Goal: Transaction & Acquisition: Purchase product/service

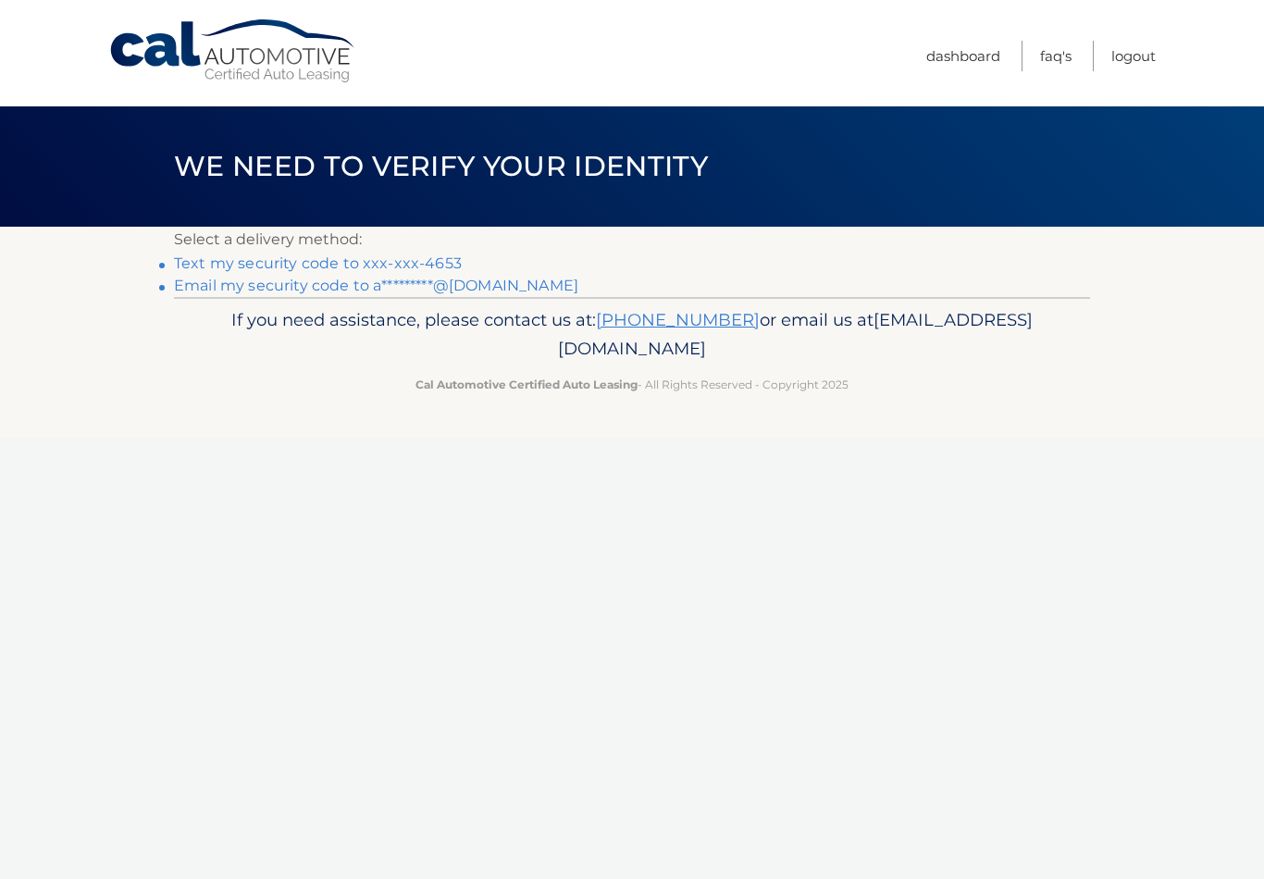
click at [414, 258] on link "Text my security code to xxx-xxx-4653" at bounding box center [318, 263] width 288 height 18
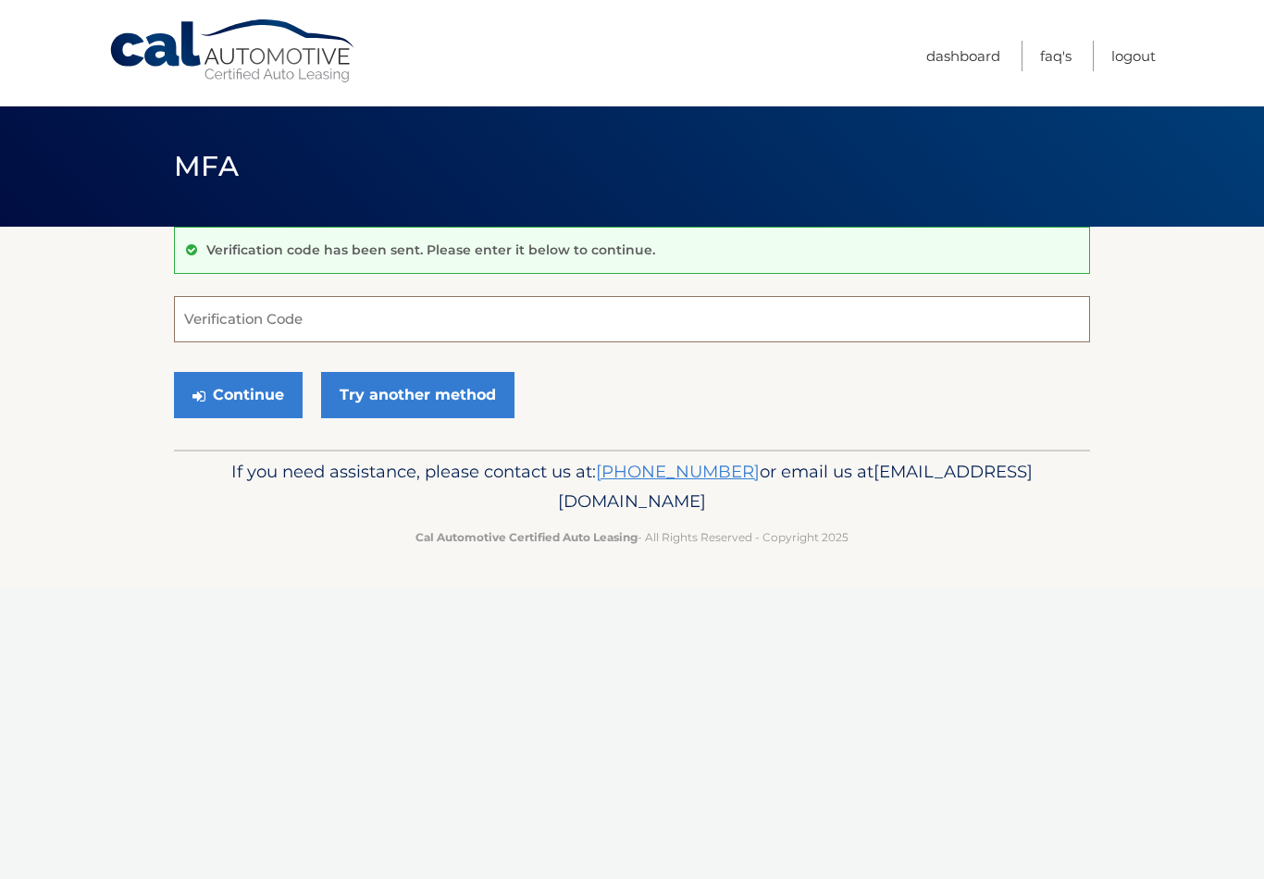
click at [507, 327] on input "Verification Code" at bounding box center [632, 319] width 916 height 46
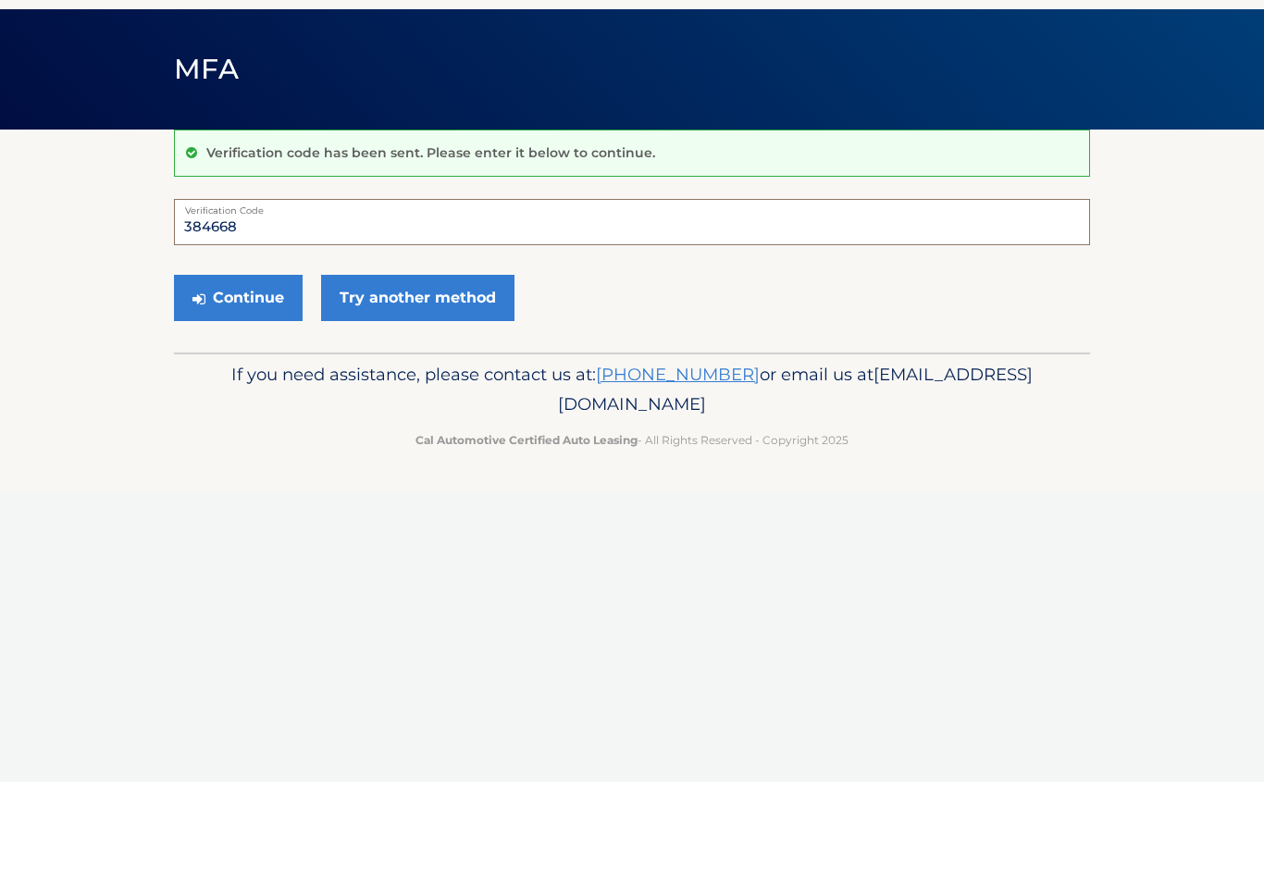
type input "384668"
click at [254, 372] on button "Continue" at bounding box center [238, 395] width 129 height 46
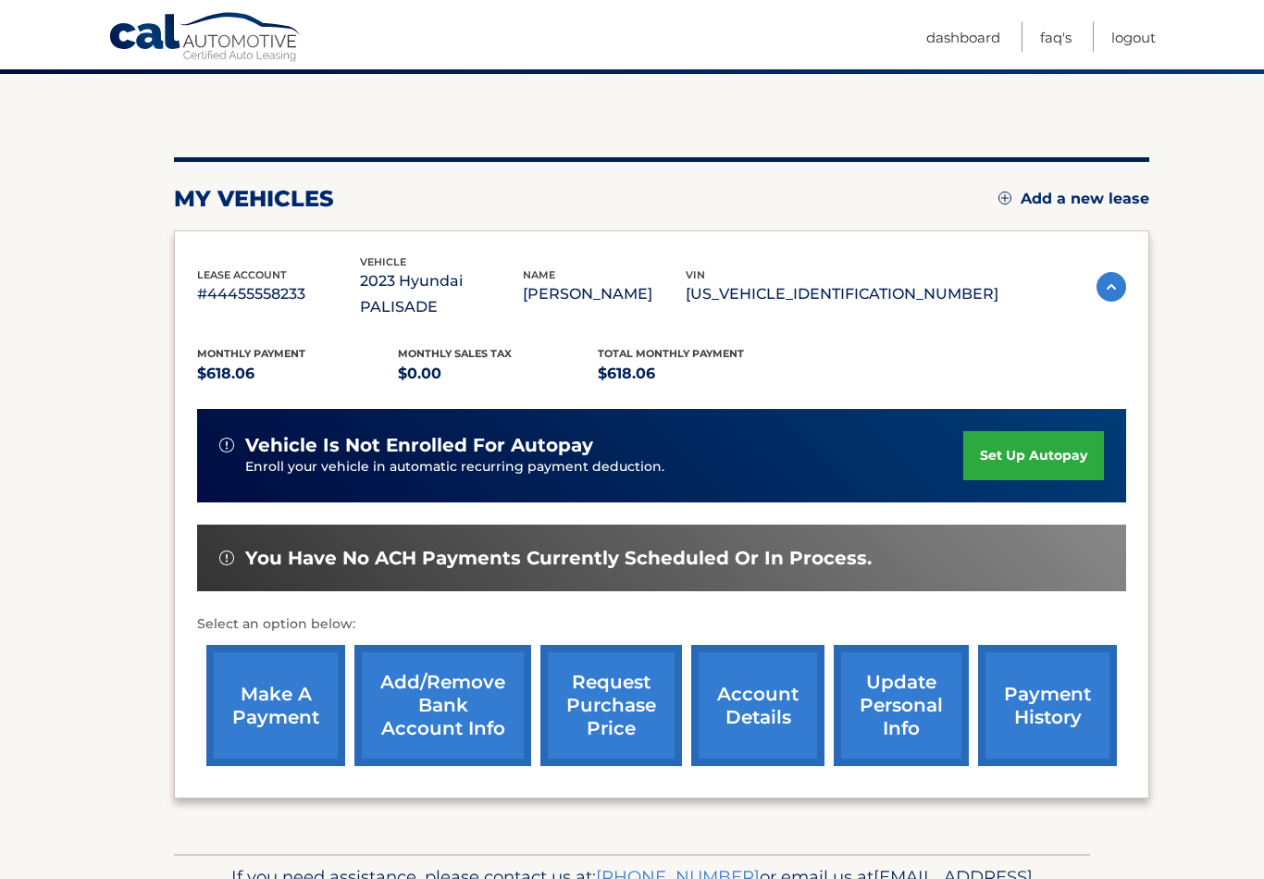
scroll to position [209, 0]
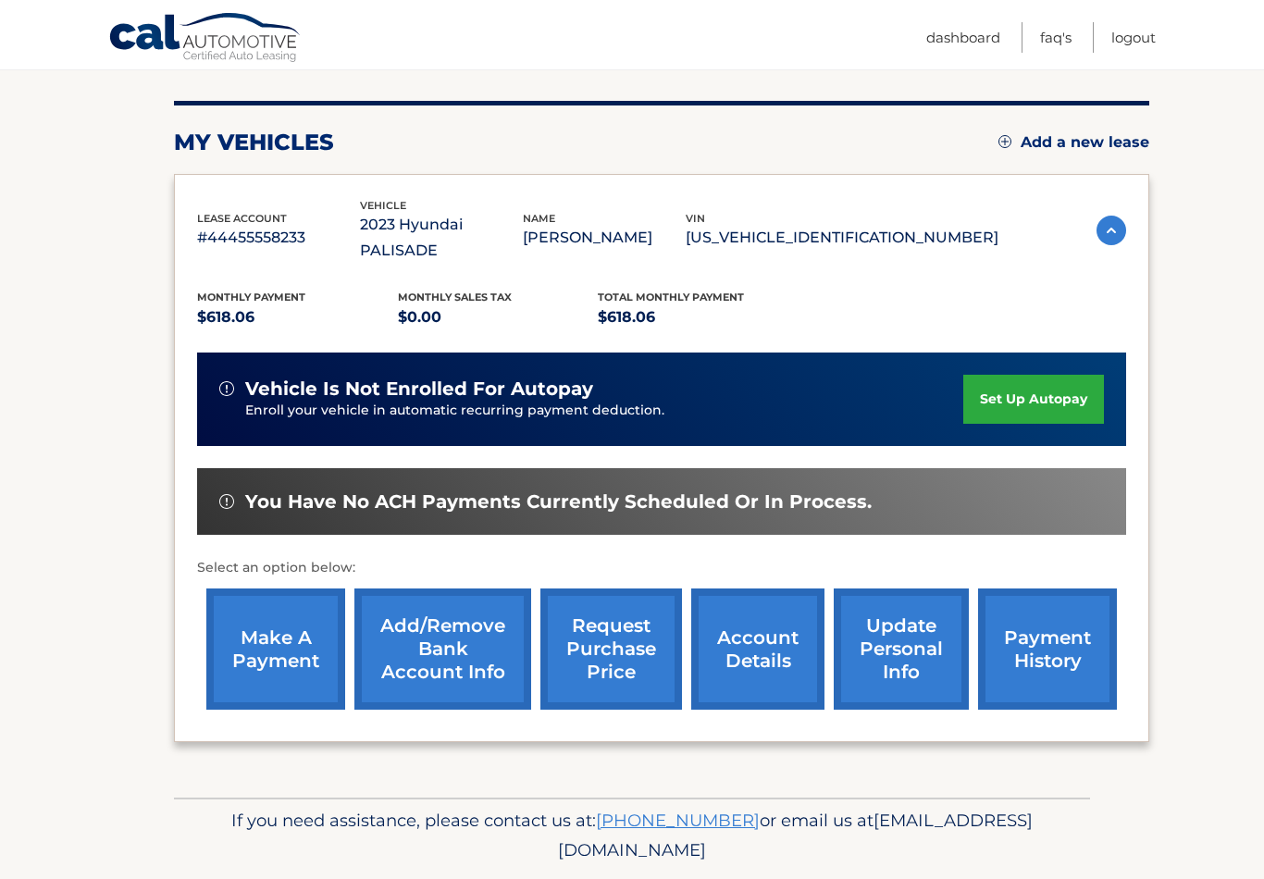
click at [279, 615] on link "make a payment" at bounding box center [275, 649] width 139 height 121
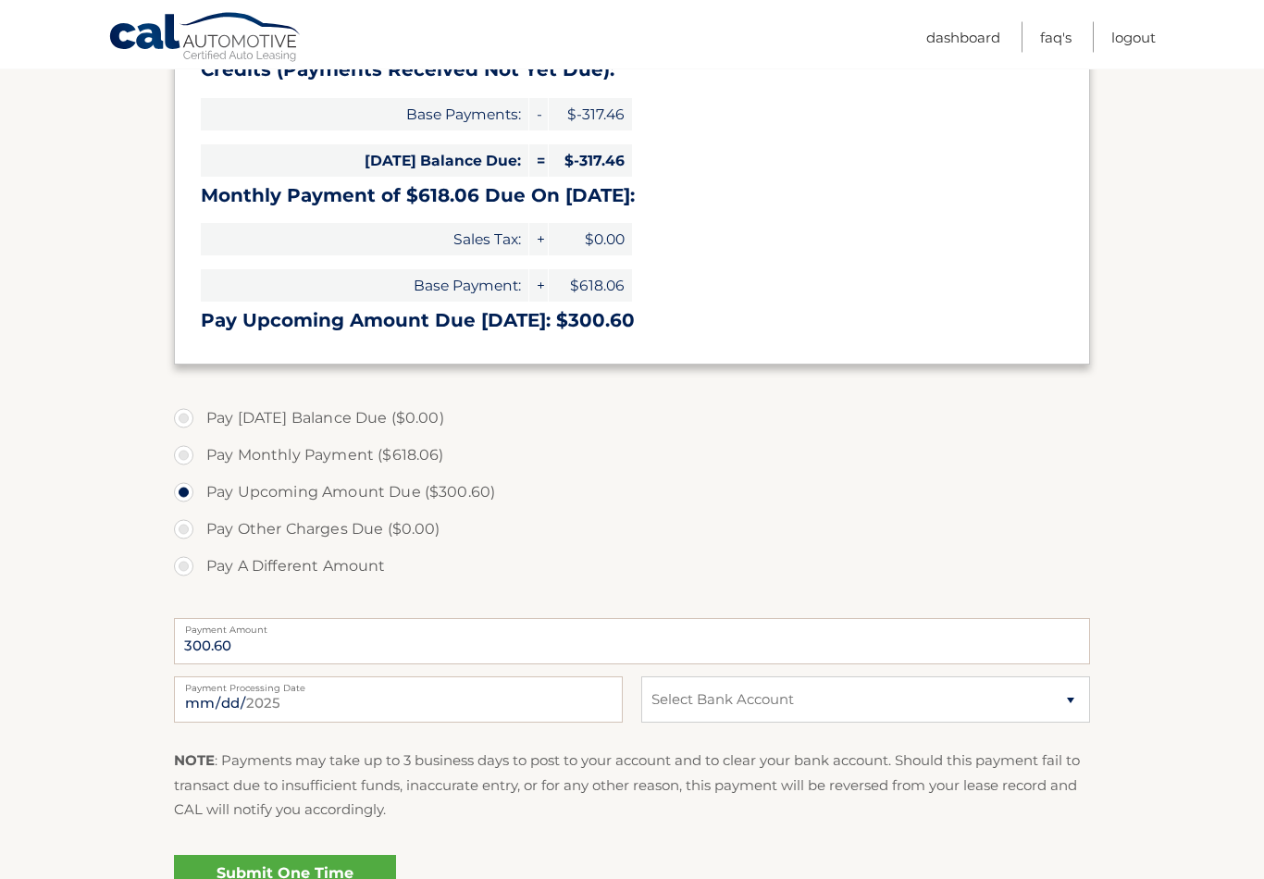
scroll to position [327, 0]
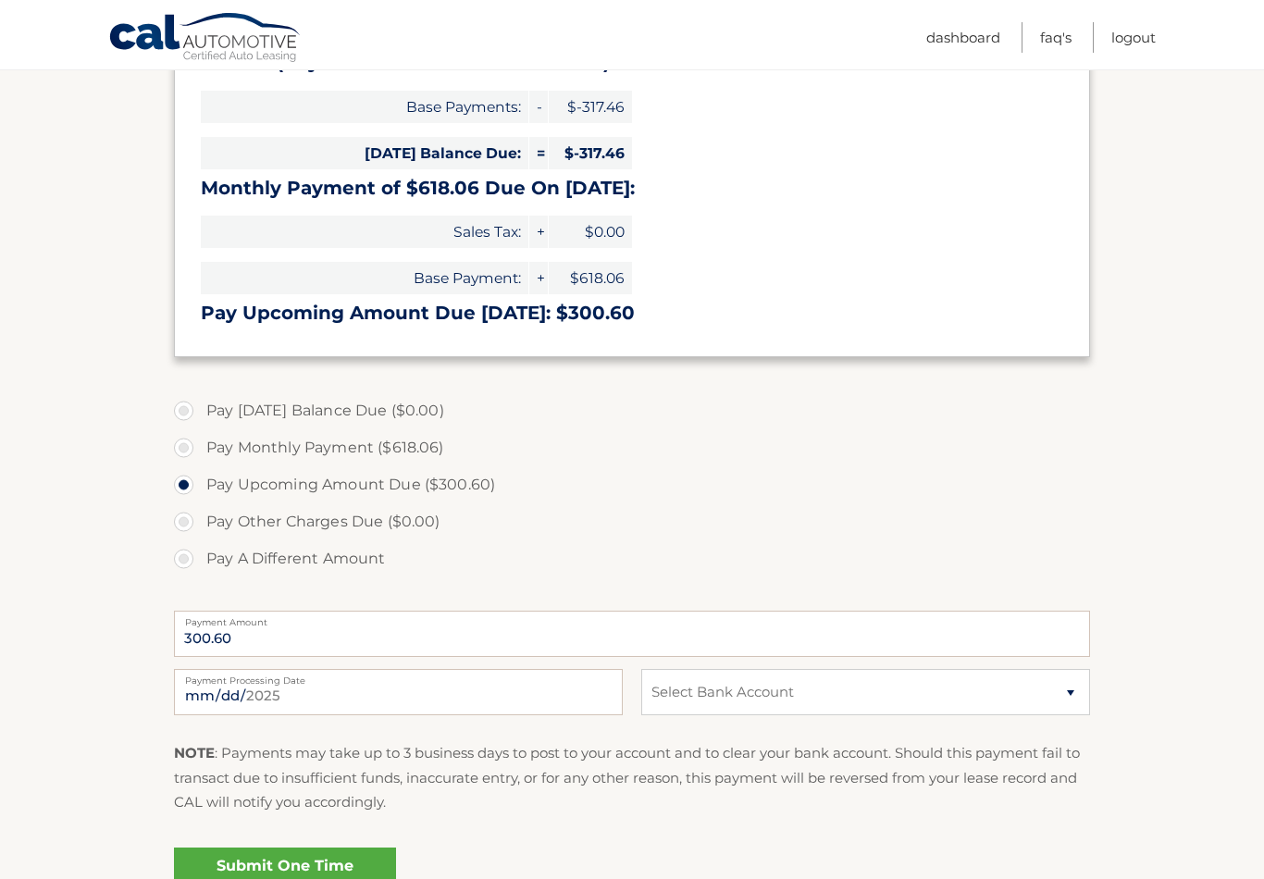
click at [198, 557] on label "Pay A Different Amount" at bounding box center [632, 558] width 916 height 37
click at [198, 557] on input "Pay A Different Amount" at bounding box center [190, 555] width 19 height 30
radio input "true"
click at [510, 649] on input "Payment Amount" at bounding box center [632, 634] width 916 height 46
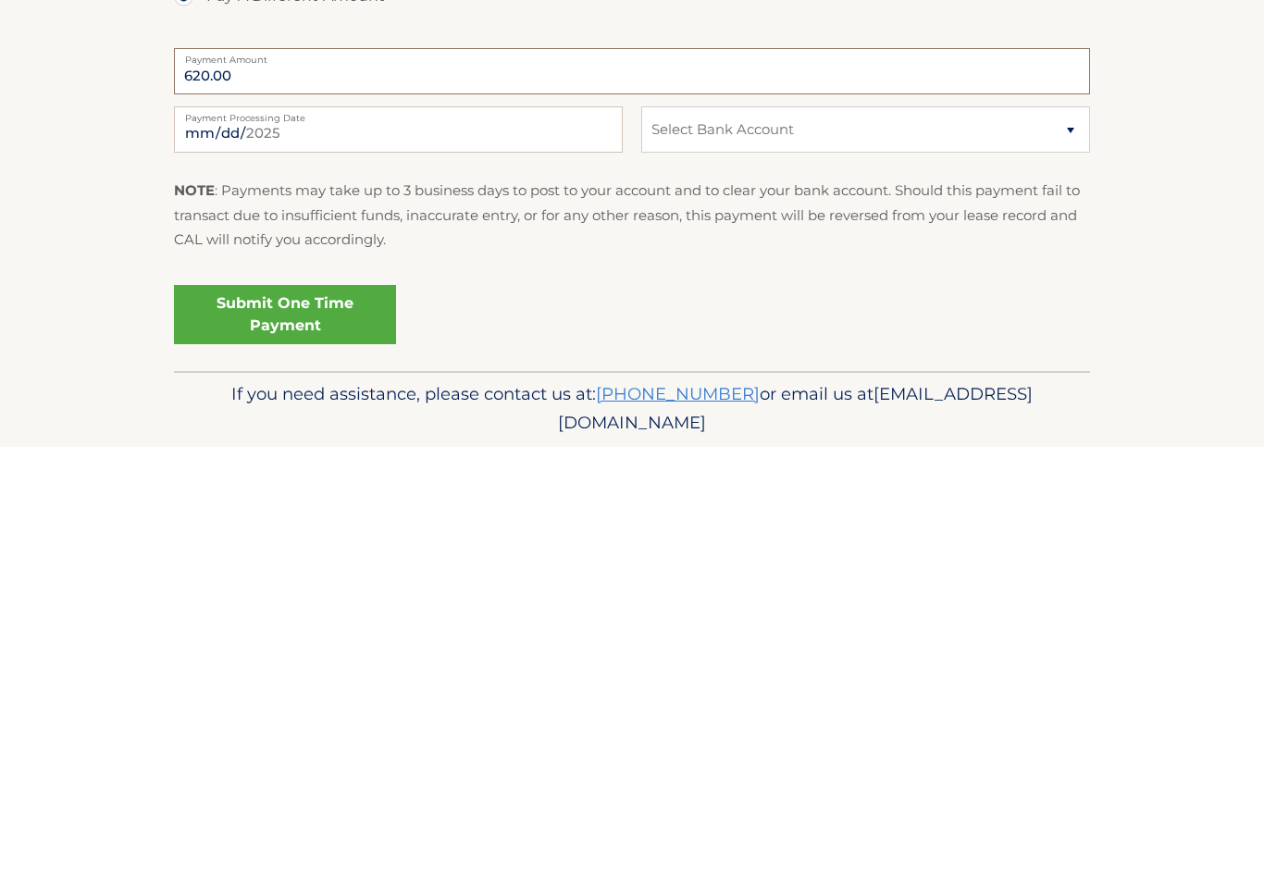
scroll to position [460, 0]
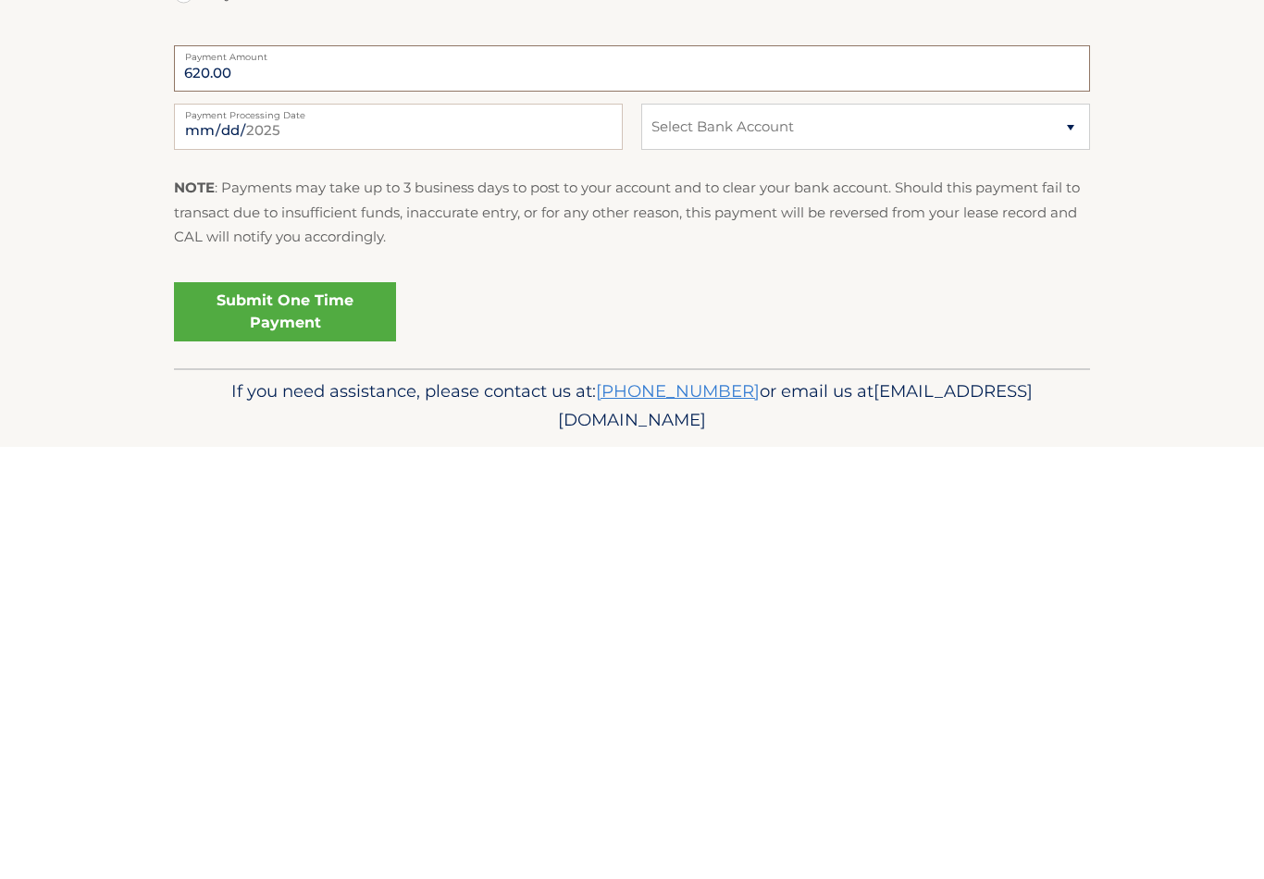
type input "620.00"
click at [324, 714] on link "Submit One Time Payment" at bounding box center [285, 743] width 222 height 59
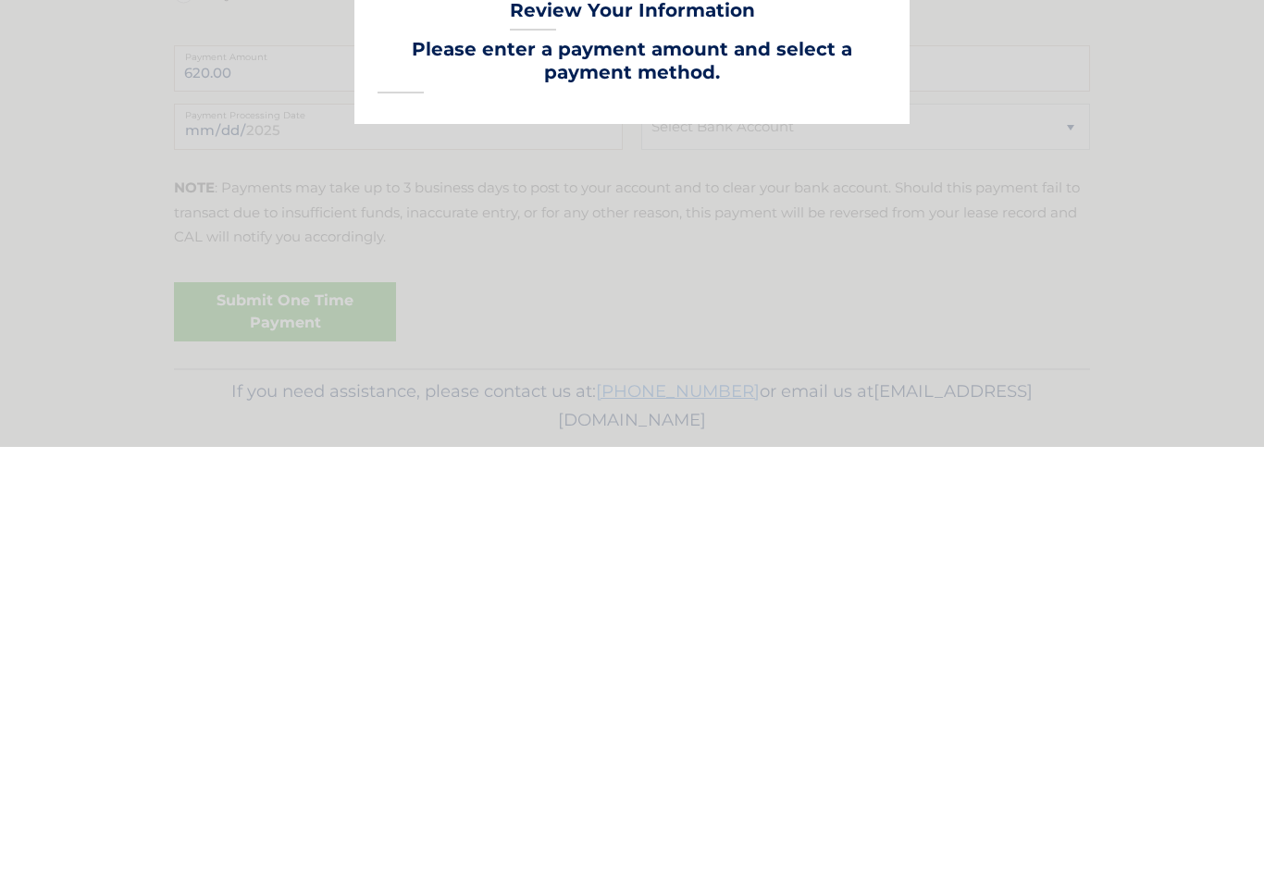
scroll to position [488, 0]
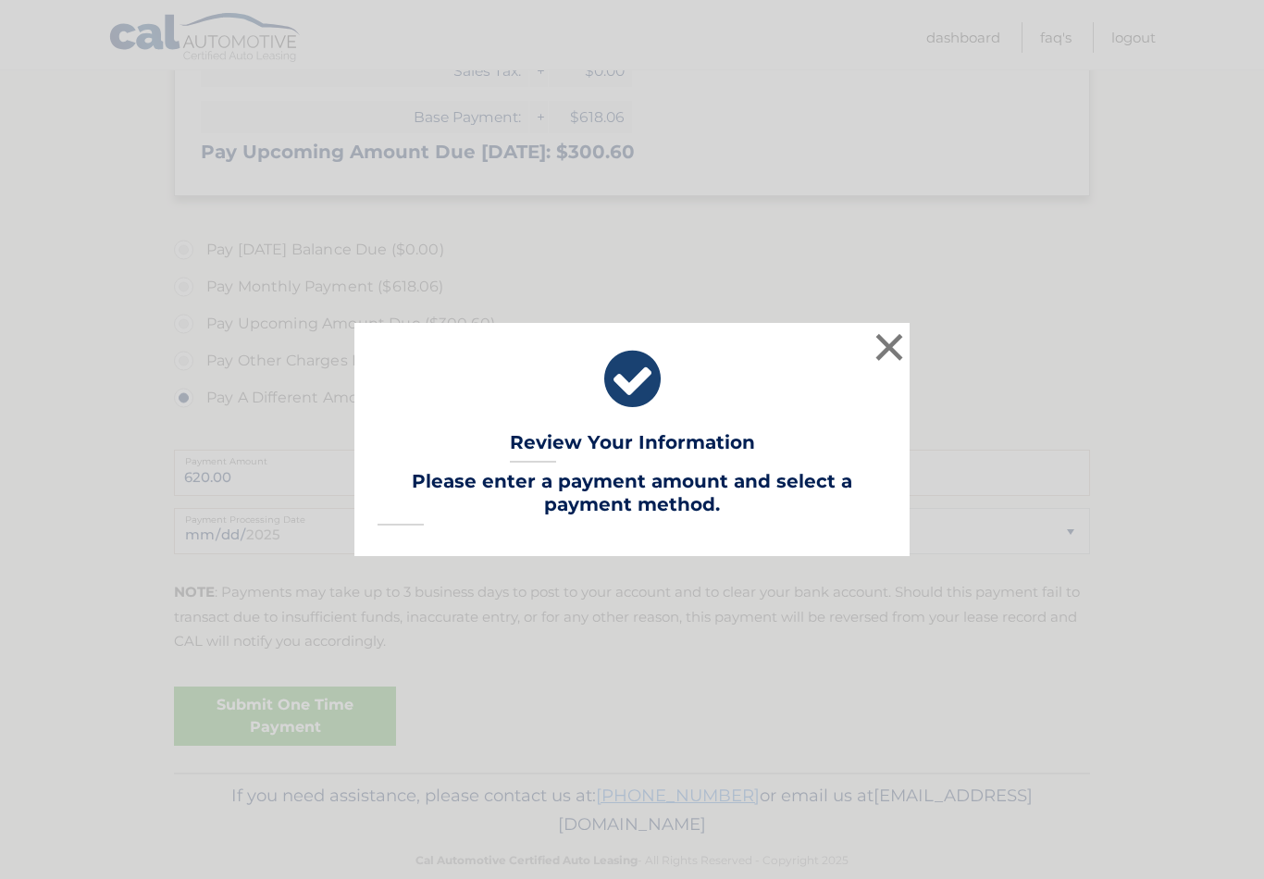
click at [894, 366] on button "×" at bounding box center [889, 347] width 37 height 37
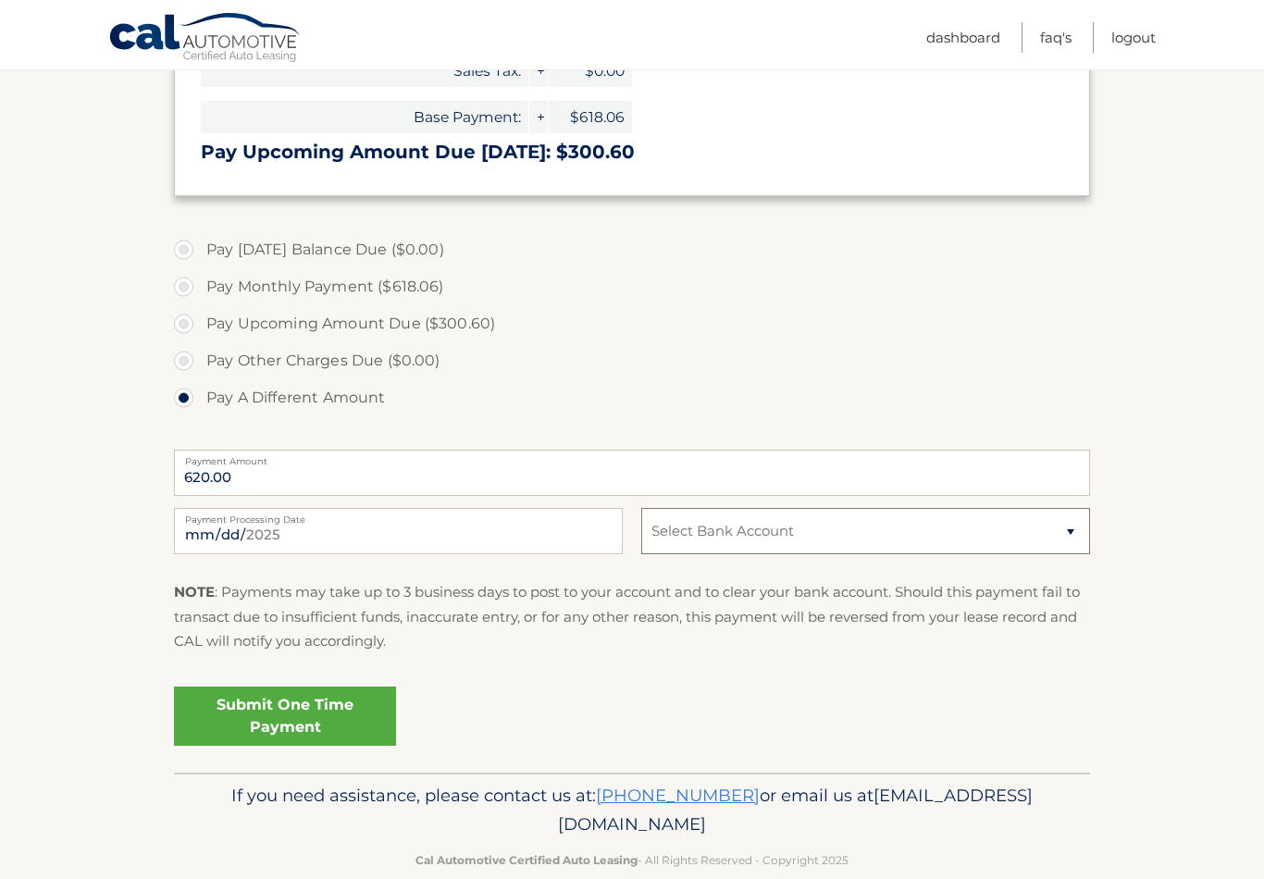
click at [878, 527] on select "Select Bank Account Checking CITIBANK NA *****1785 Checking CITIBANK NA *****17…" at bounding box center [865, 531] width 449 height 46
select select "ZDMxN2FmNmItYzZhNi00ZTQ5LTk4NzctMWFmN2JkYmY5N2Nm"
click at [341, 717] on link "Submit One Time Payment" at bounding box center [285, 716] width 222 height 59
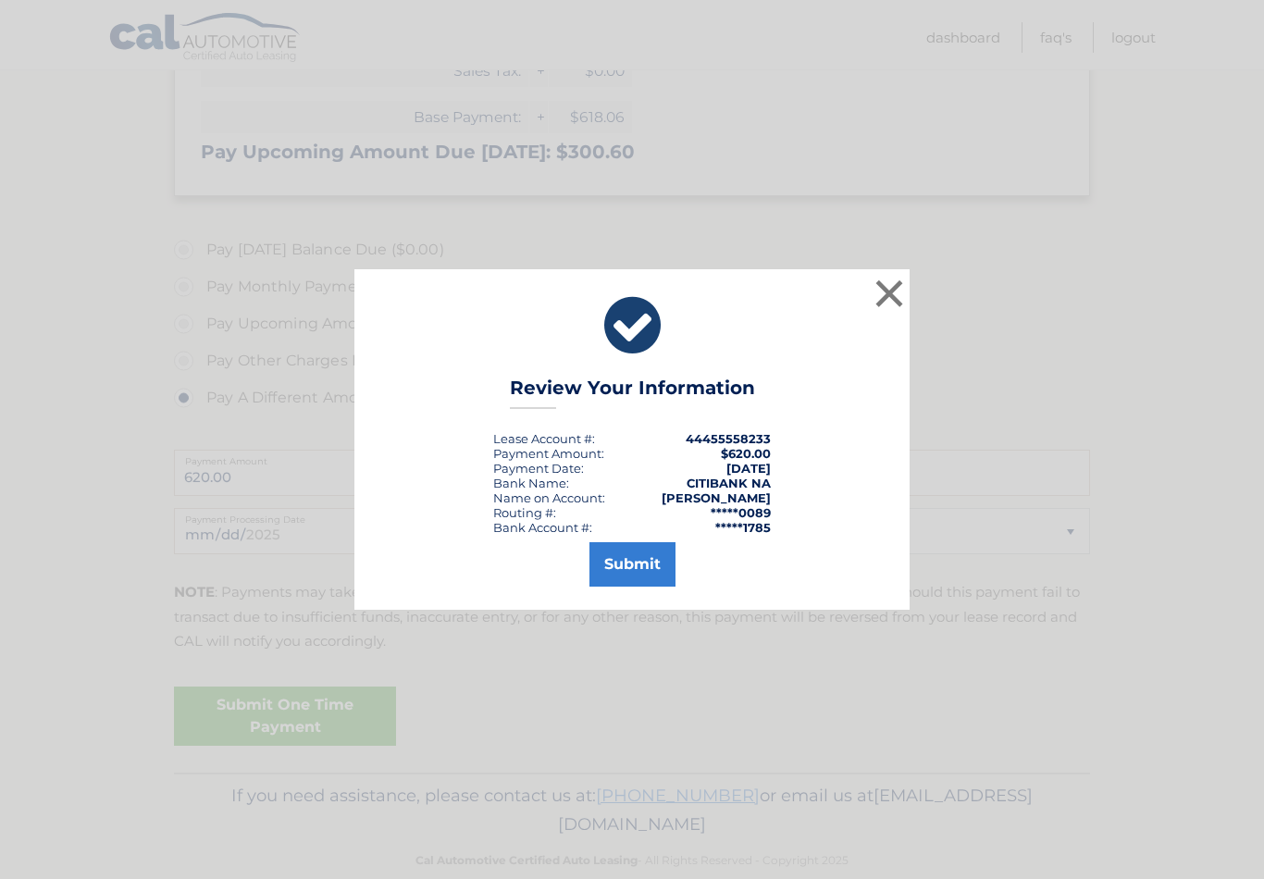
click at [657, 587] on button "Submit" at bounding box center [632, 564] width 86 height 44
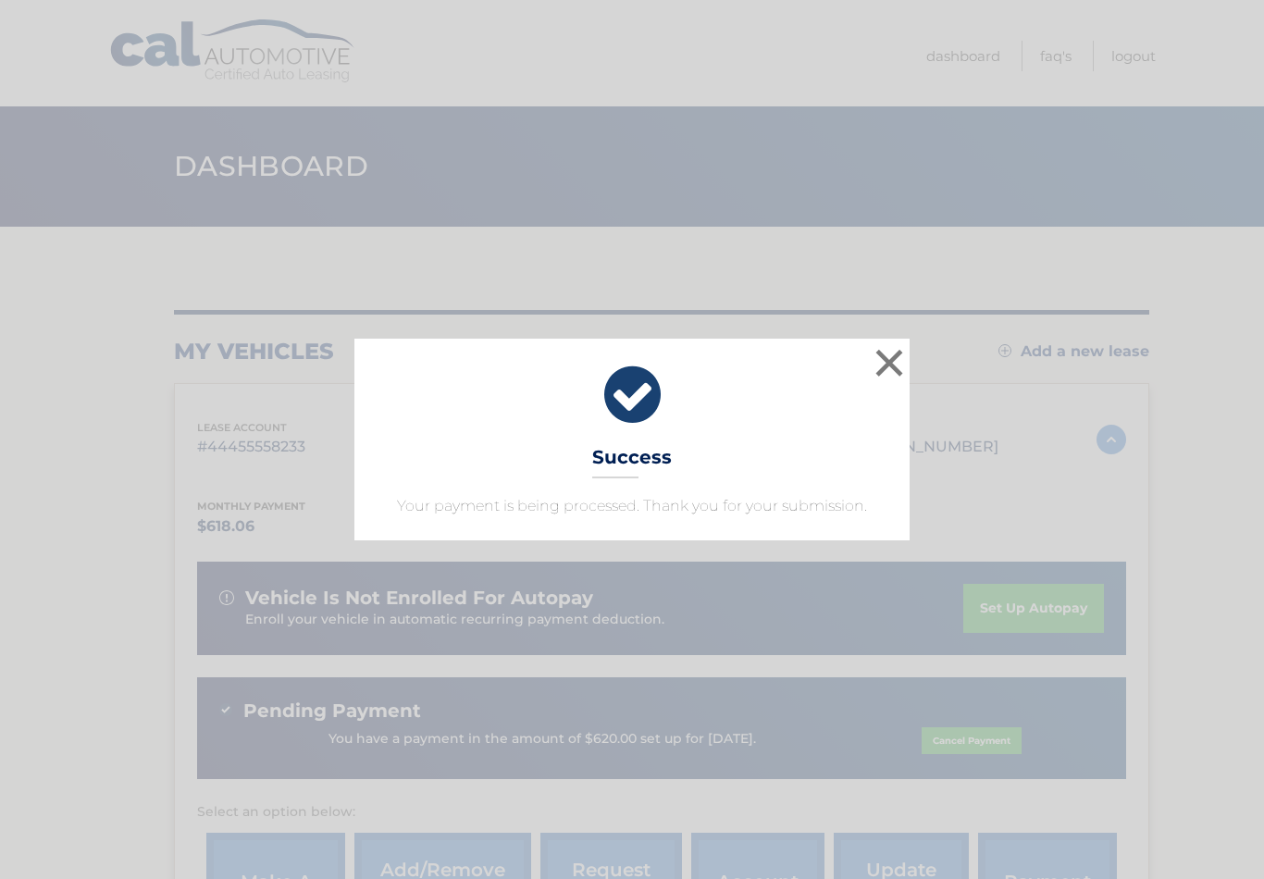
click at [889, 356] on button "×" at bounding box center [889, 362] width 37 height 37
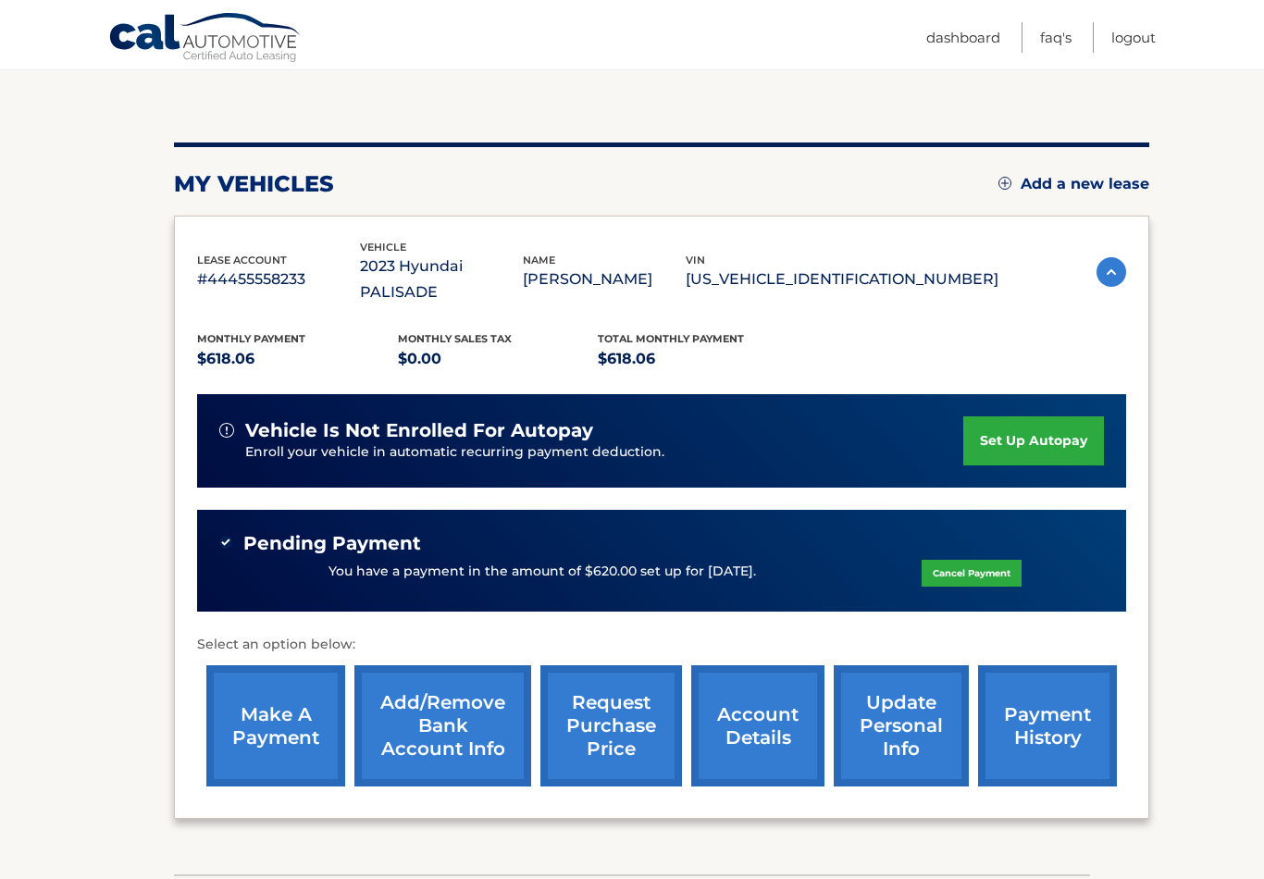
scroll to position [164, 0]
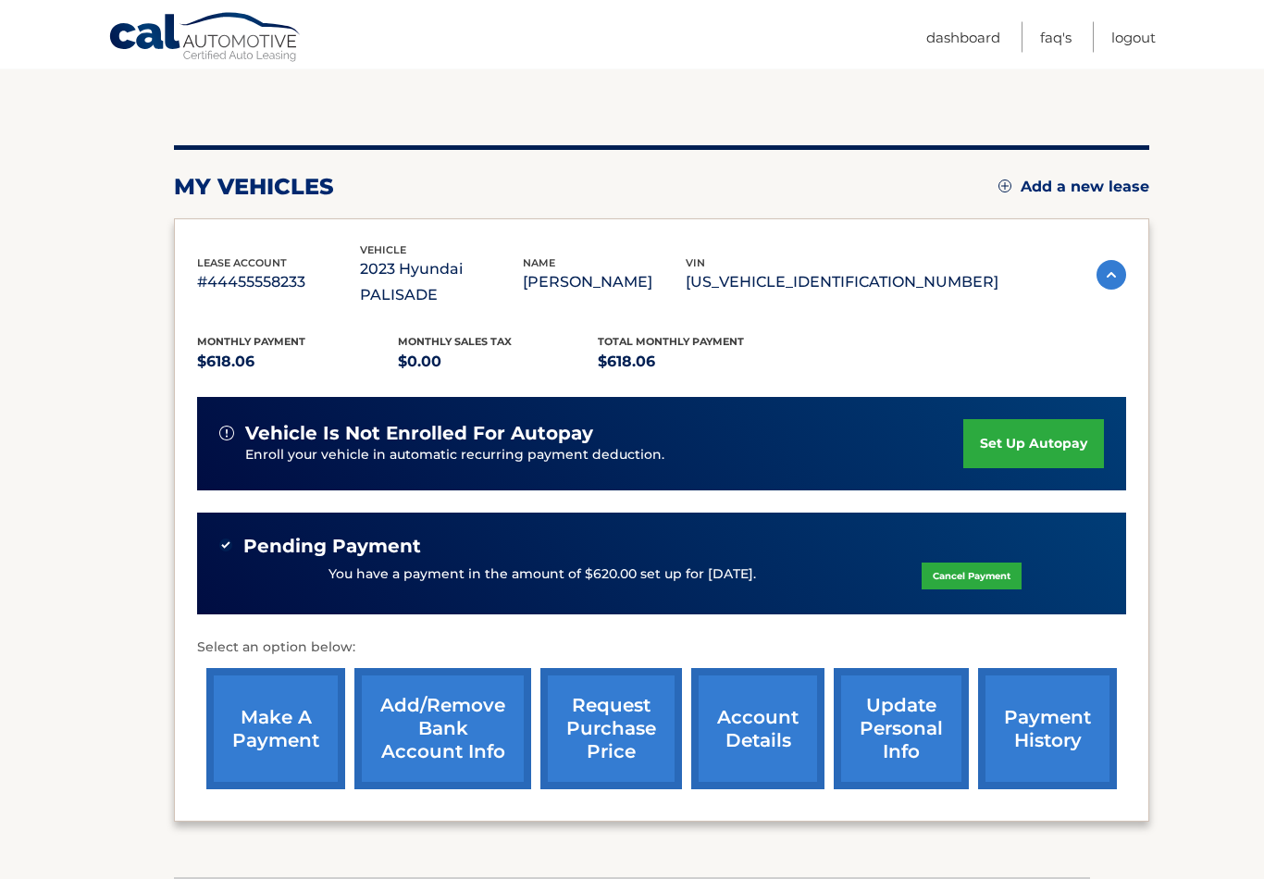
click at [1141, 39] on link "Logout" at bounding box center [1133, 37] width 44 height 31
